Goal: Transaction & Acquisition: Purchase product/service

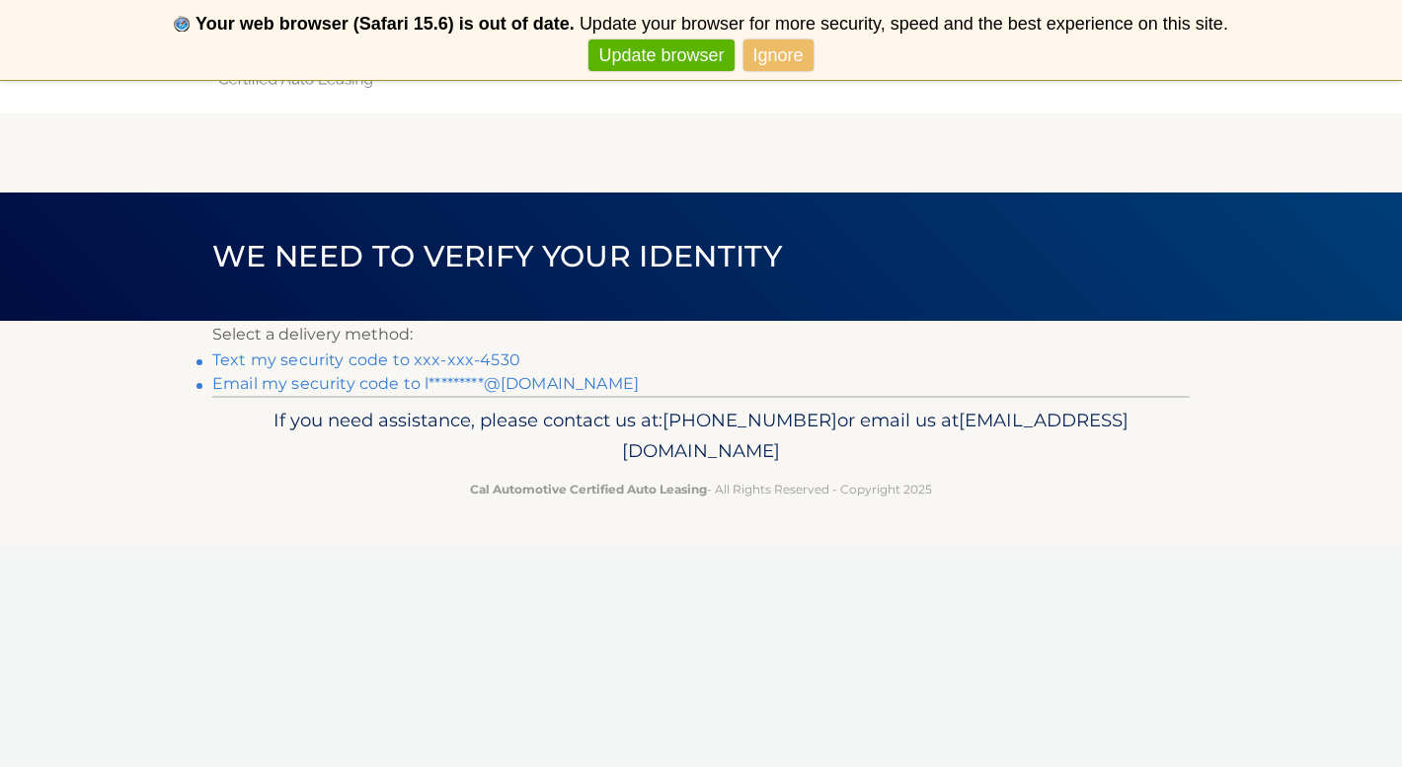
click at [481, 356] on link "Text my security code to xxx-xxx-4530" at bounding box center [366, 359] width 308 height 19
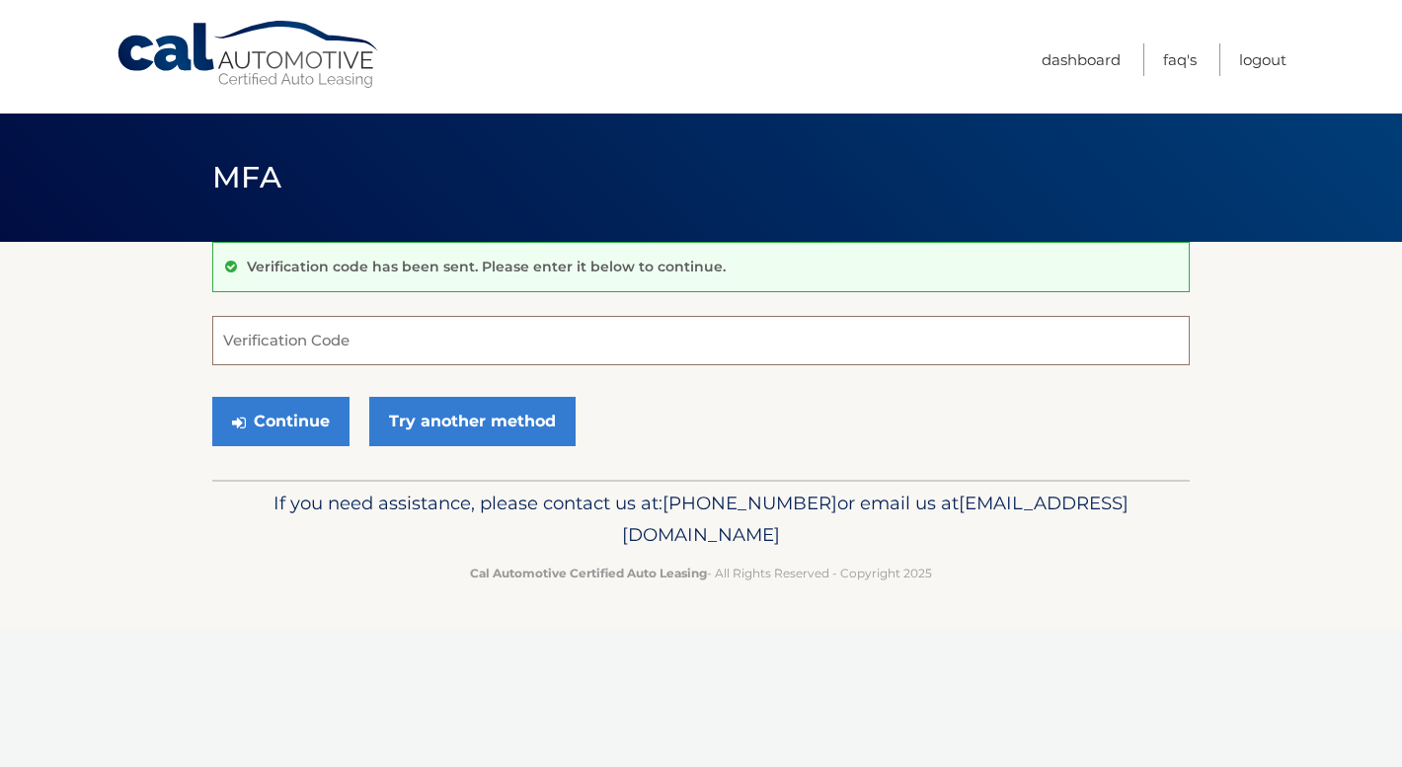
click at [493, 317] on input "Verification Code" at bounding box center [700, 340] width 977 height 49
type input "658574"
click at [273, 427] on button "Continue" at bounding box center [280, 421] width 137 height 49
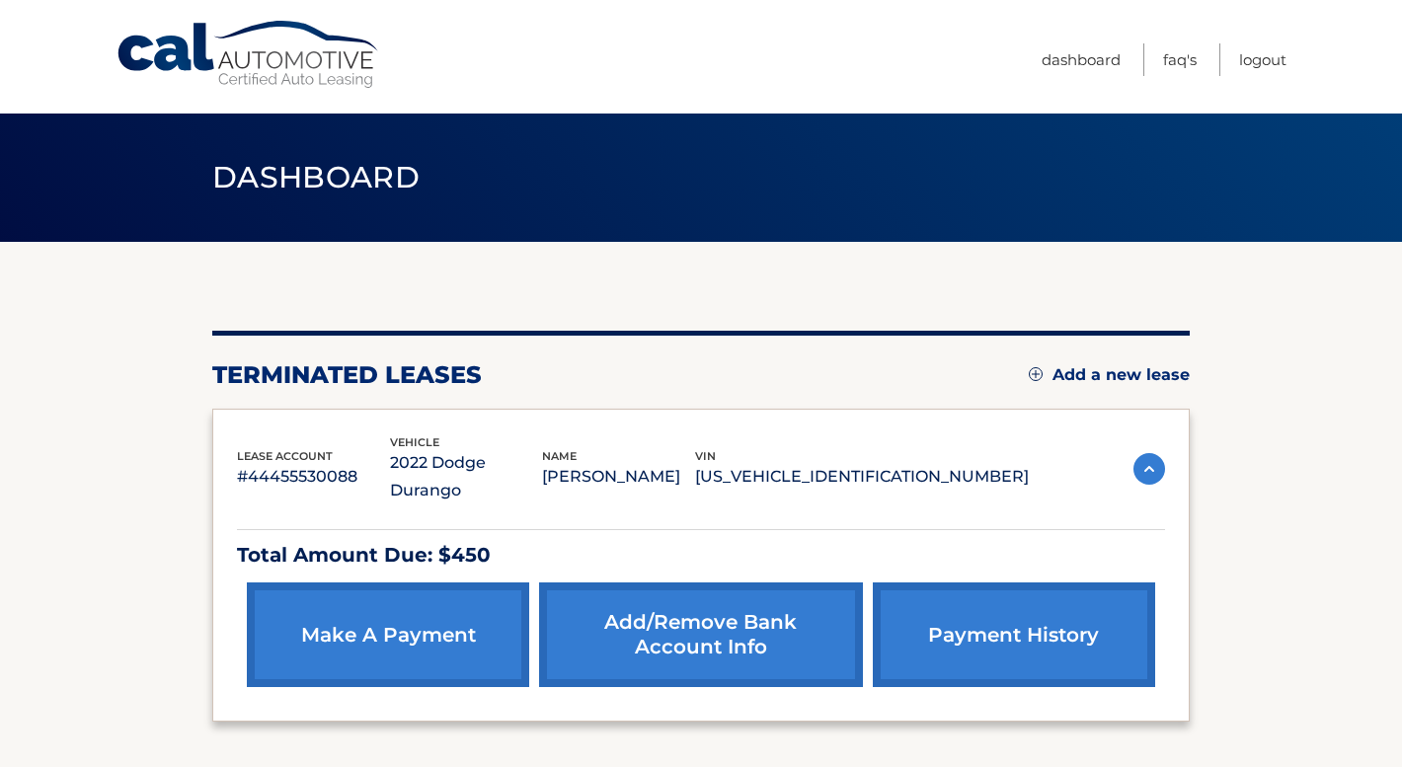
click at [1228, 547] on section "You are registered for this site, but you haven't enrolled in online payments. …" at bounding box center [701, 511] width 1402 height 539
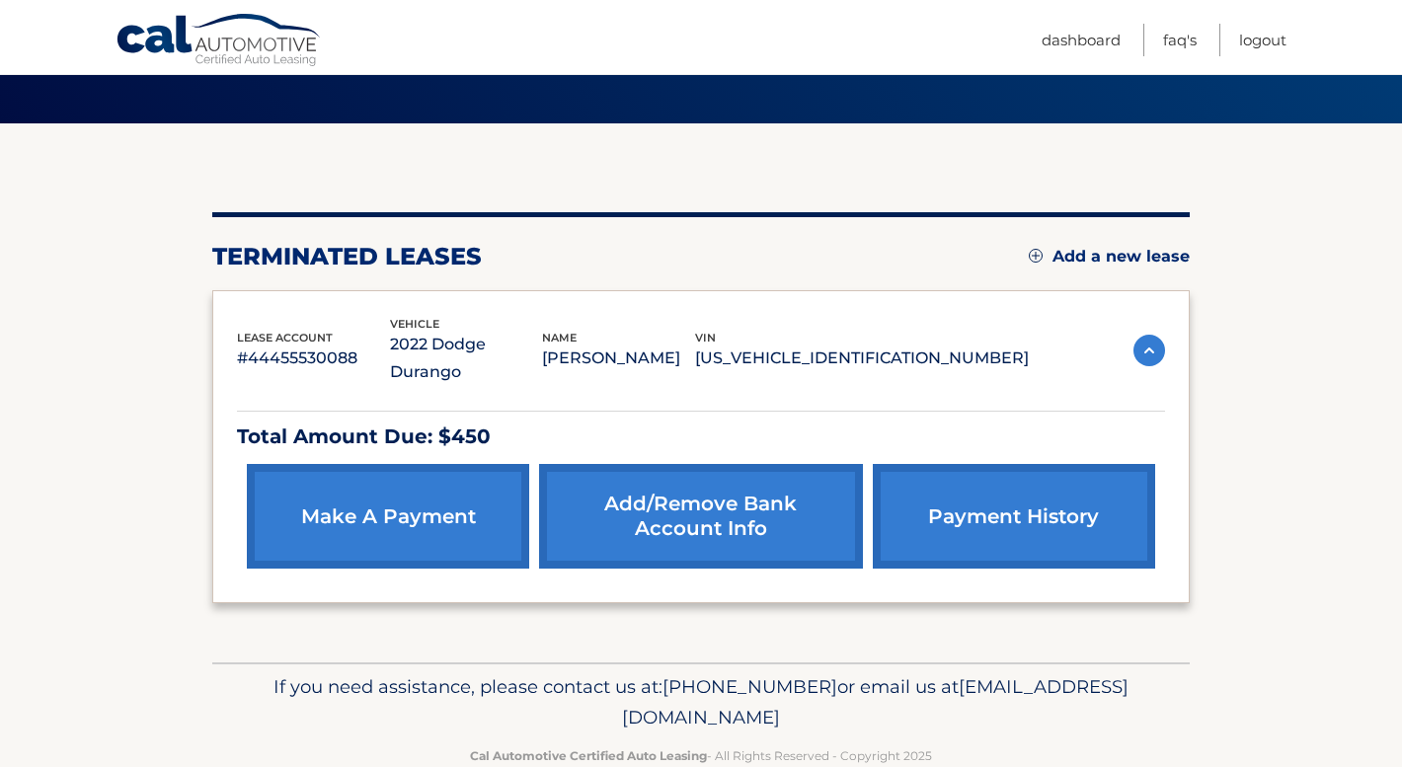
scroll to position [133, 0]
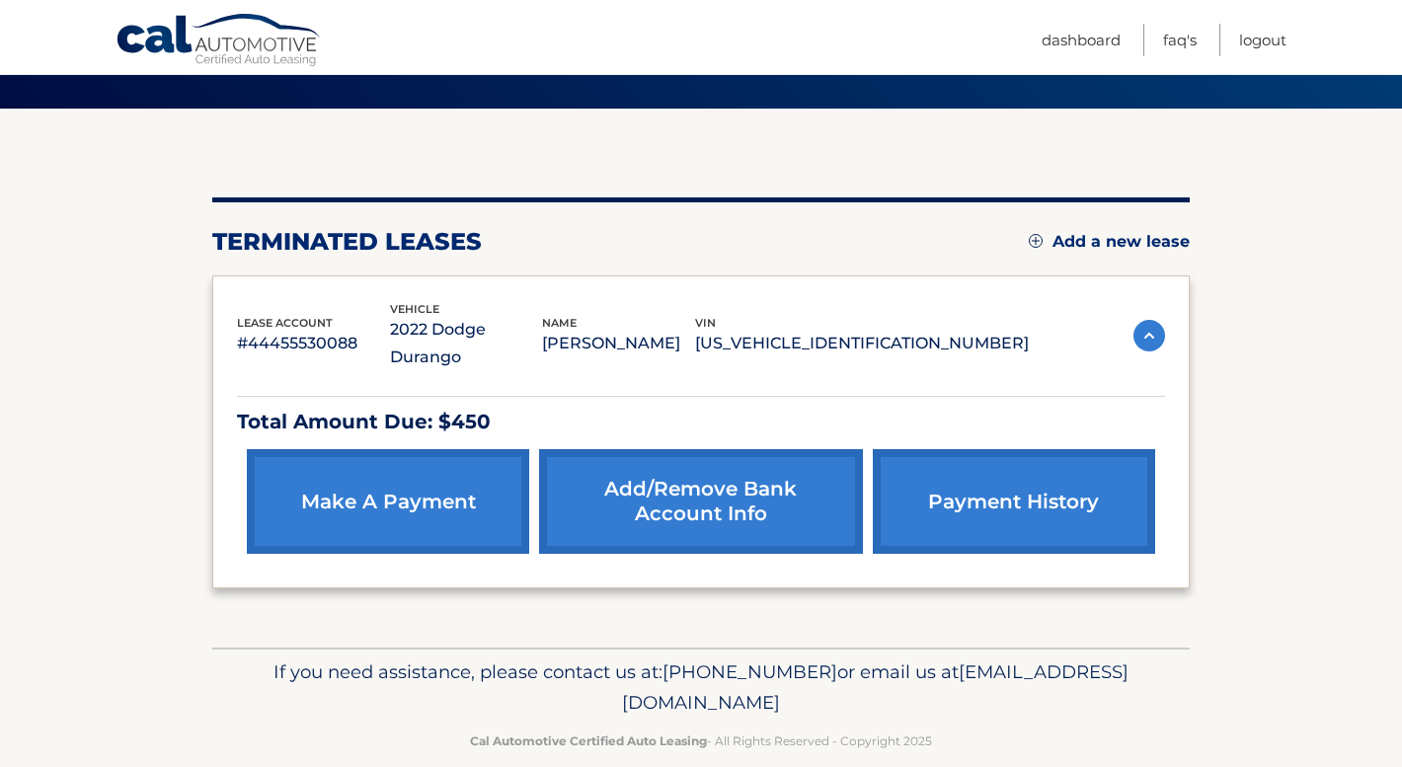
click at [353, 493] on link "make a payment" at bounding box center [388, 501] width 282 height 105
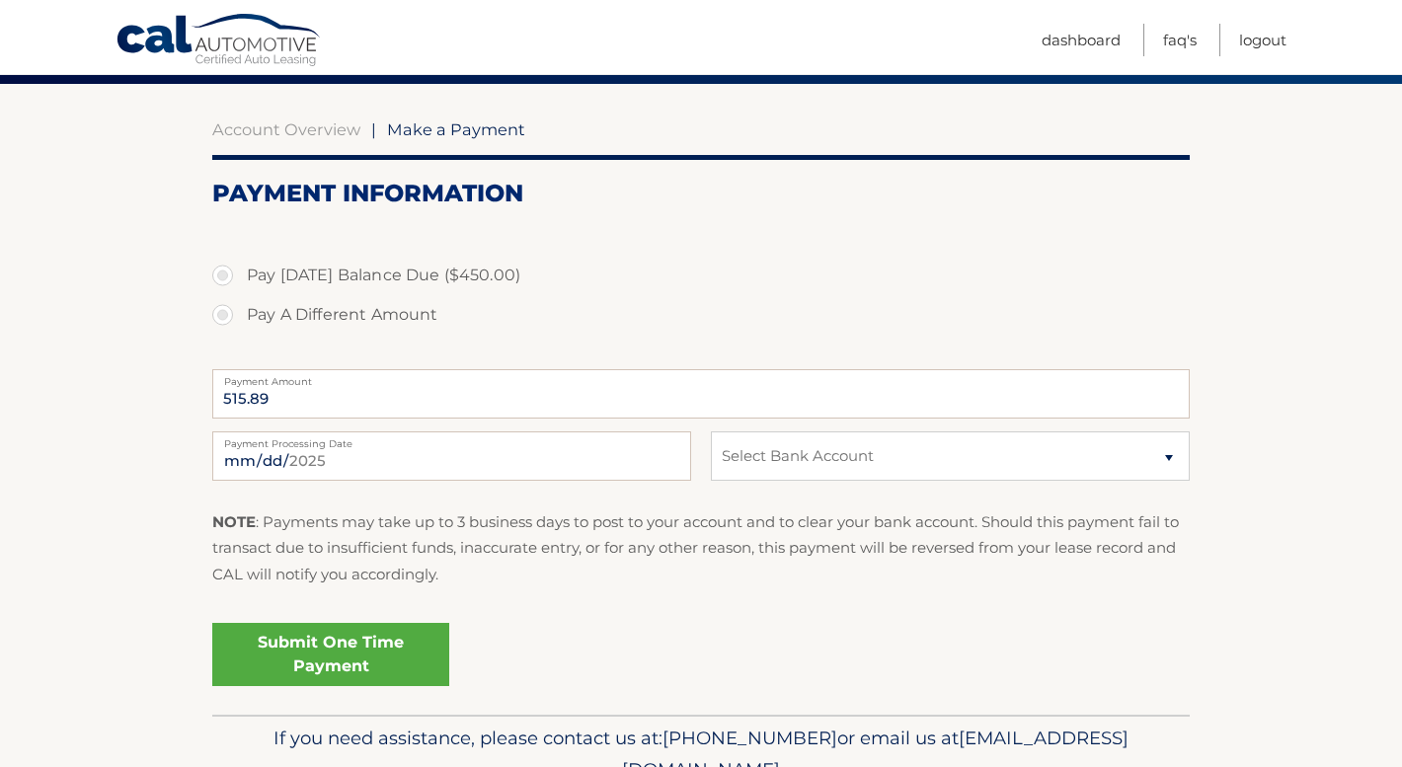
scroll to position [197, 0]
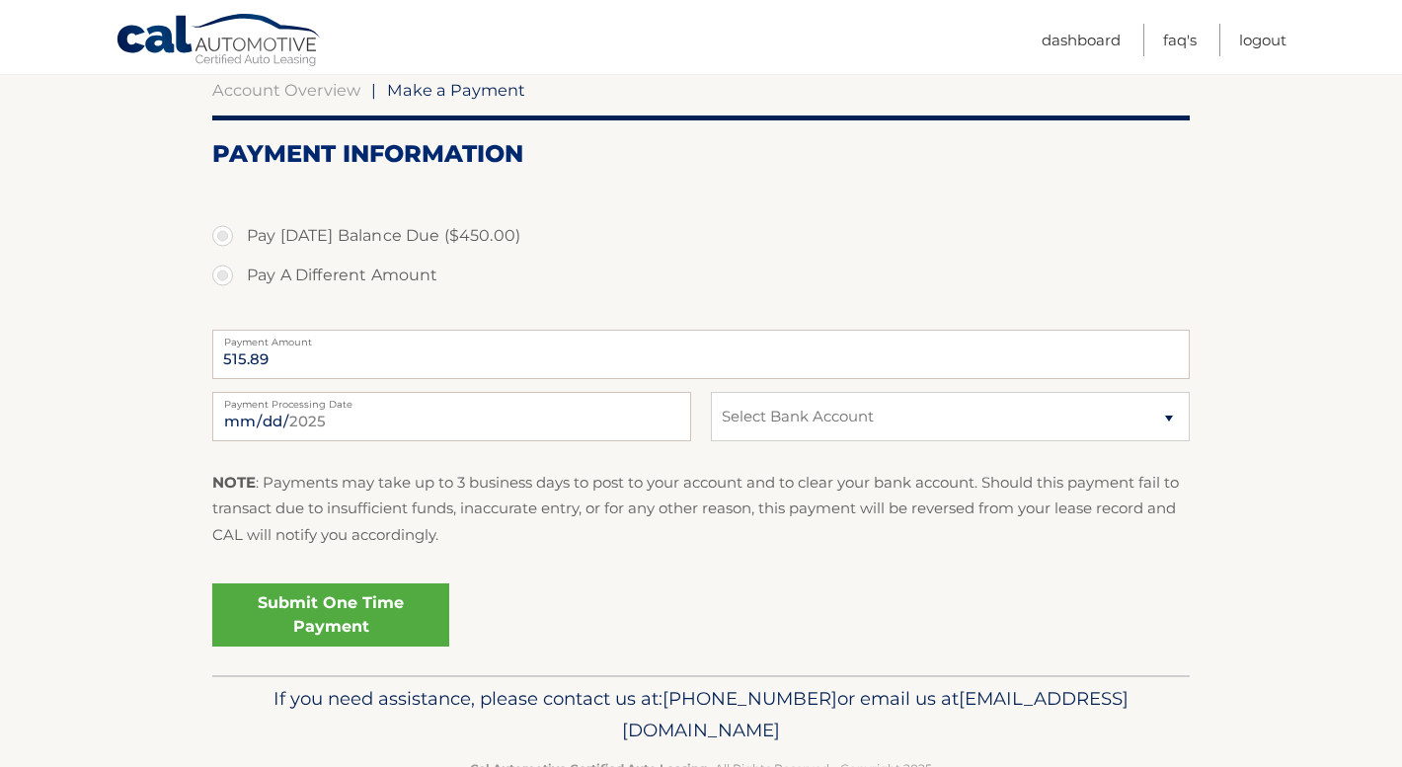
click at [229, 228] on label "Pay [DATE] Balance Due ($450.00)" at bounding box center [700, 235] width 977 height 39
click at [229, 228] on input "Pay [DATE] Balance Due ($450.00)" at bounding box center [230, 232] width 20 height 32
radio input "true"
type input "450.00"
